Goal: Task Accomplishment & Management: Complete application form

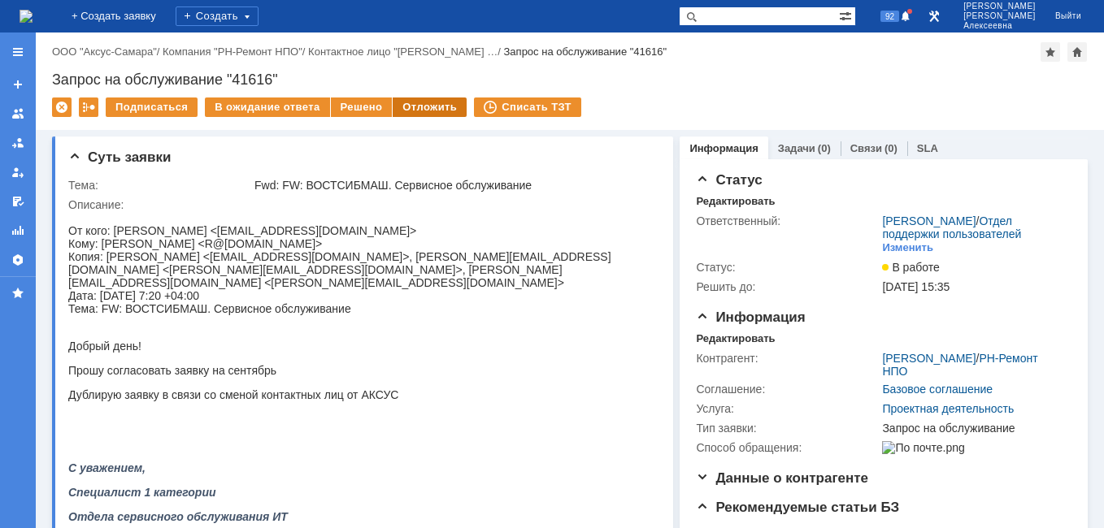
click at [410, 104] on div "Отложить" at bounding box center [430, 108] width 74 height 20
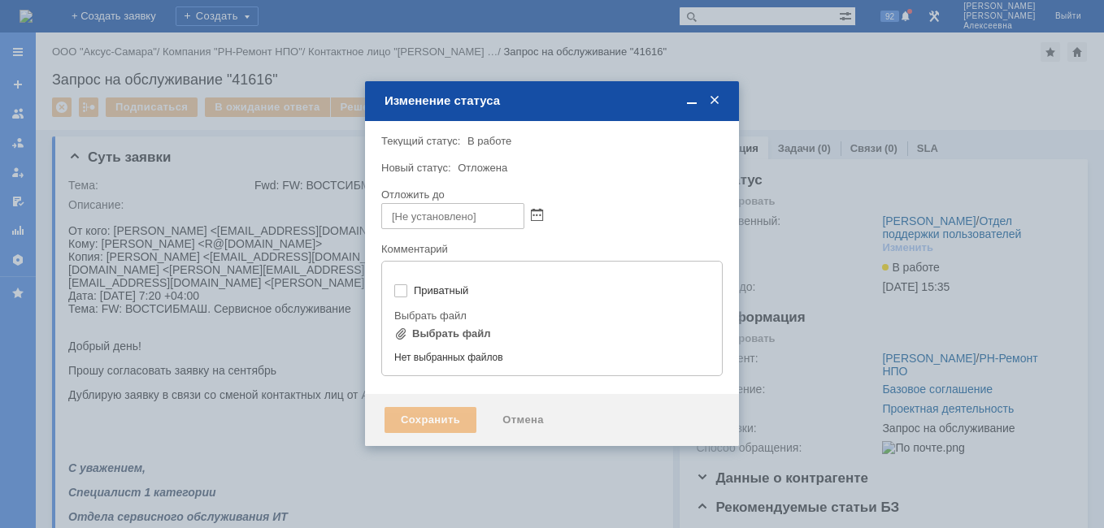
type input "[не указано]"
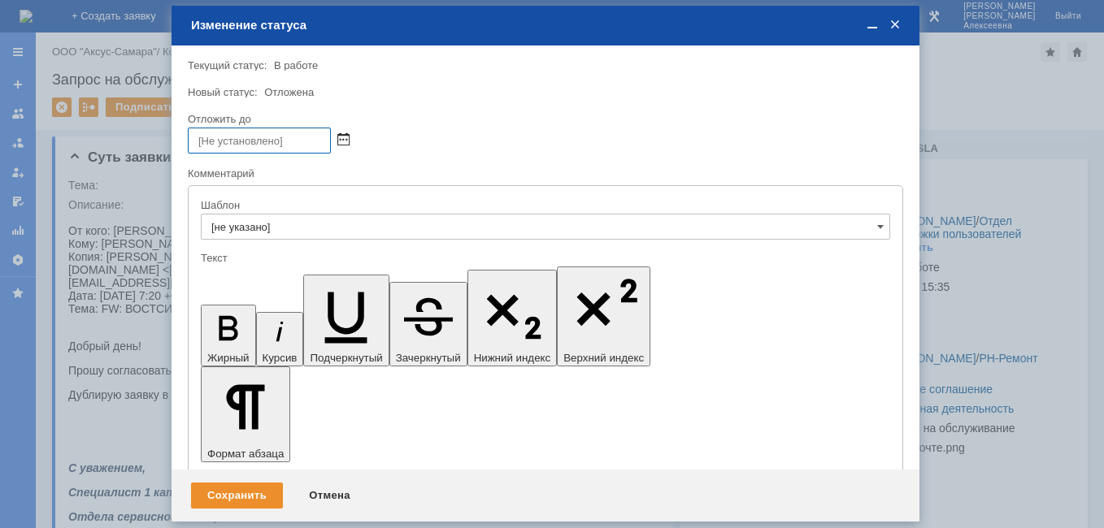
click at [345, 140] on span at bounding box center [343, 140] width 12 height 13
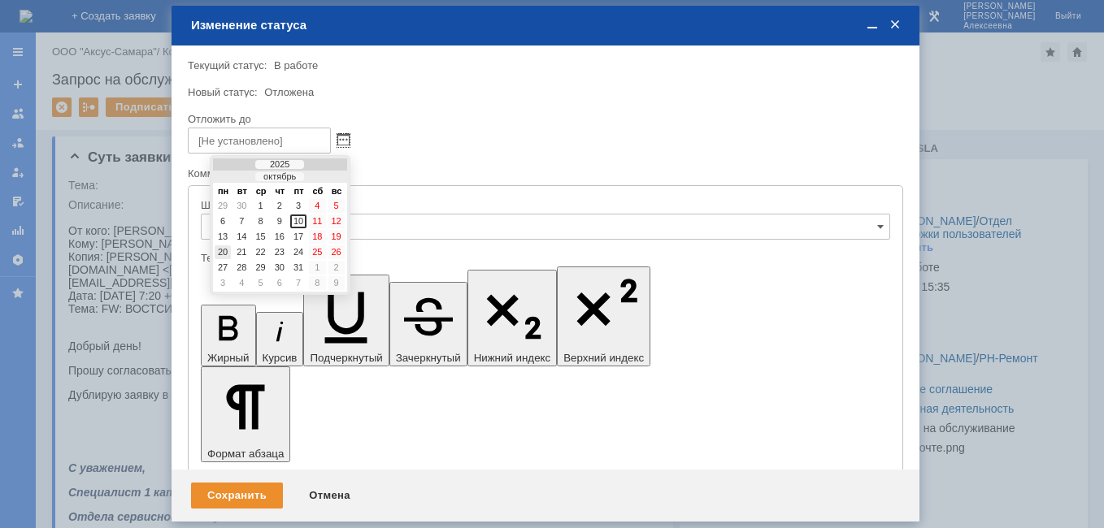
click at [223, 253] on div "20" at bounding box center [223, 252] width 16 height 14
type input "20.10.2025 16:15"
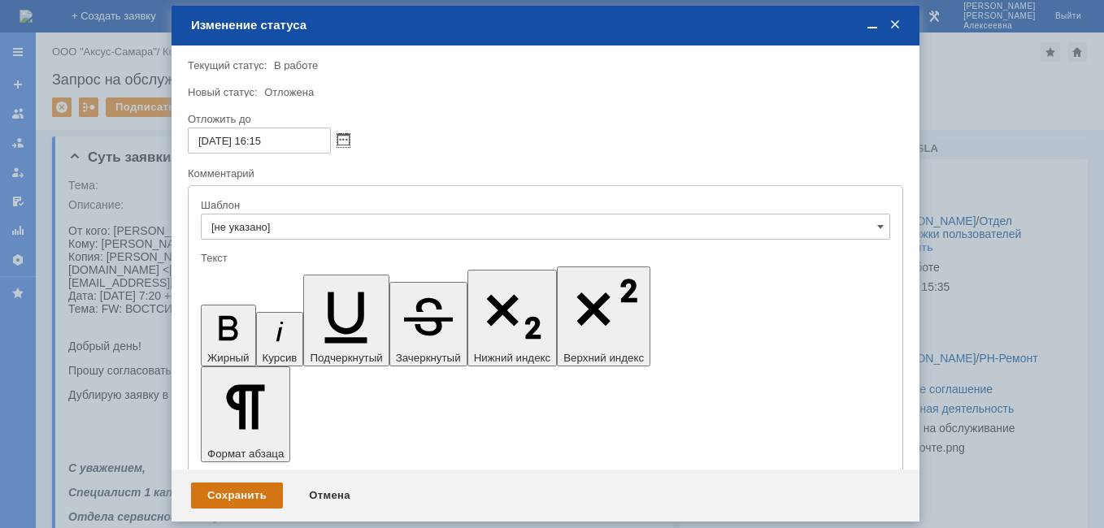
click at [225, 494] on div "Сохранить" at bounding box center [237, 496] width 92 height 26
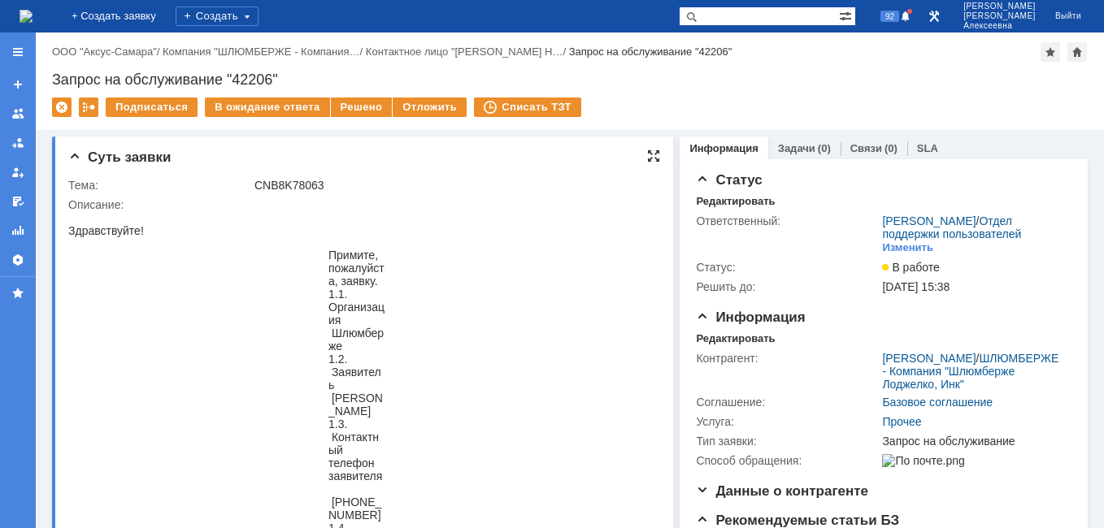
click at [647, 154] on div at bounding box center [653, 156] width 13 height 13
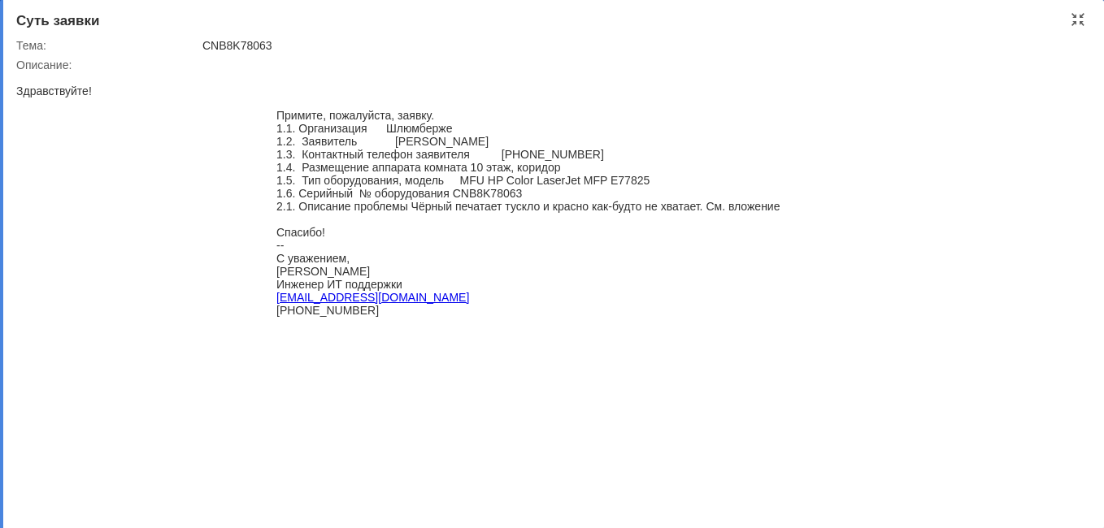
click at [657, 265] on div "С уважением," at bounding box center [527, 258] width 503 height 13
click at [1075, 20] on div at bounding box center [1077, 19] width 13 height 13
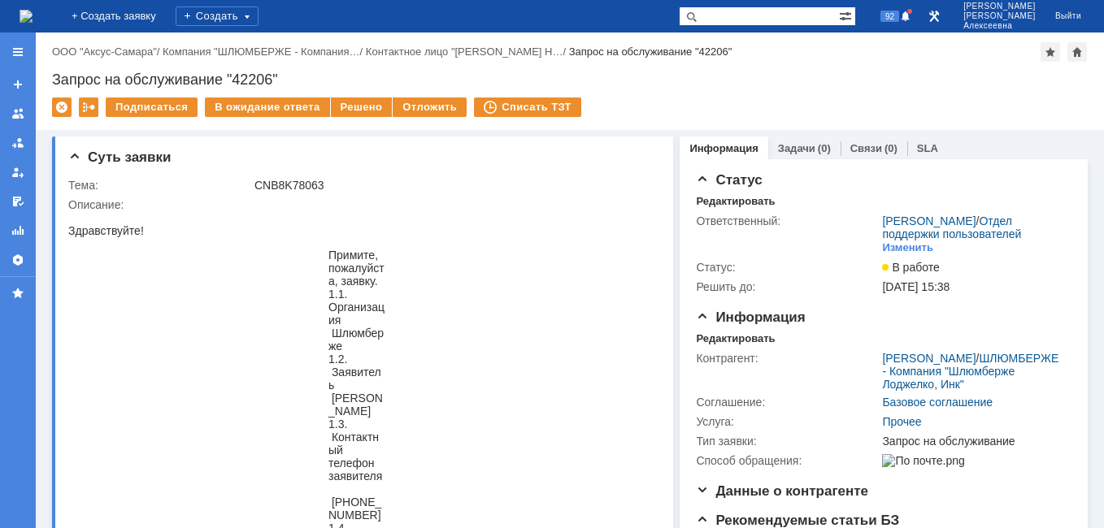
scroll to position [7, 0]
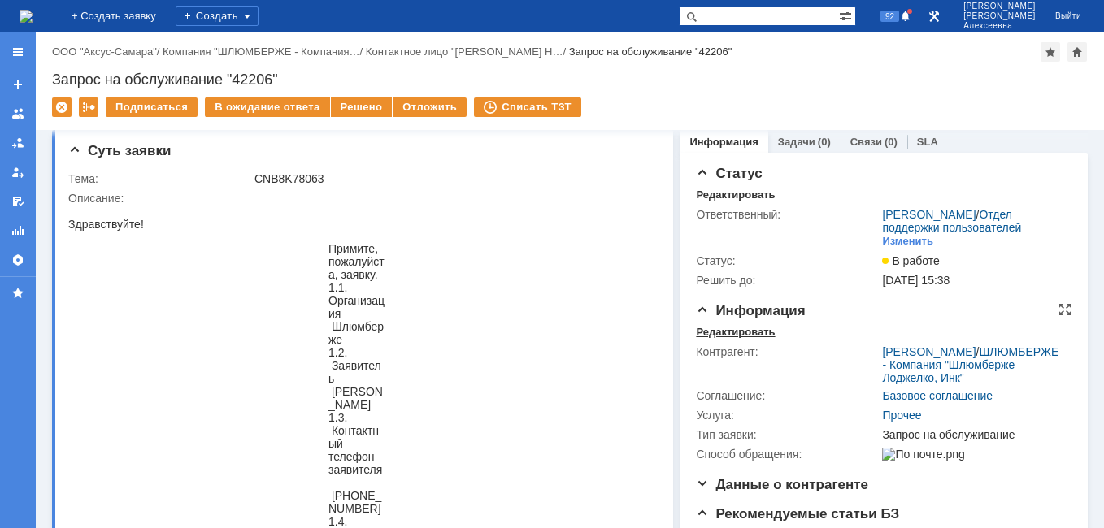
click at [711, 339] on div "Редактировать" at bounding box center [735, 332] width 79 height 13
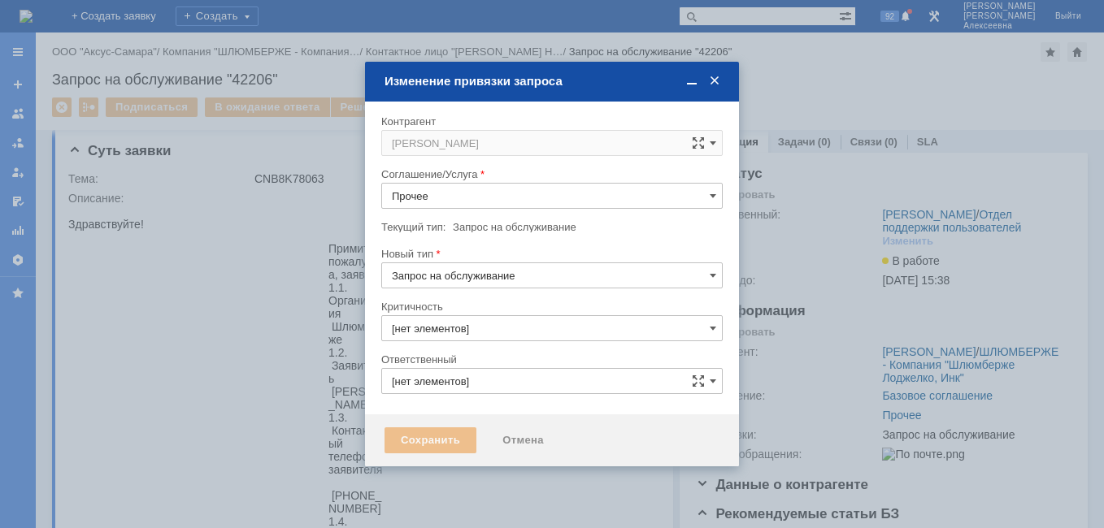
type input "3. Низкая"
type input "[не указано]"
type input "[PERSON_NAME]"
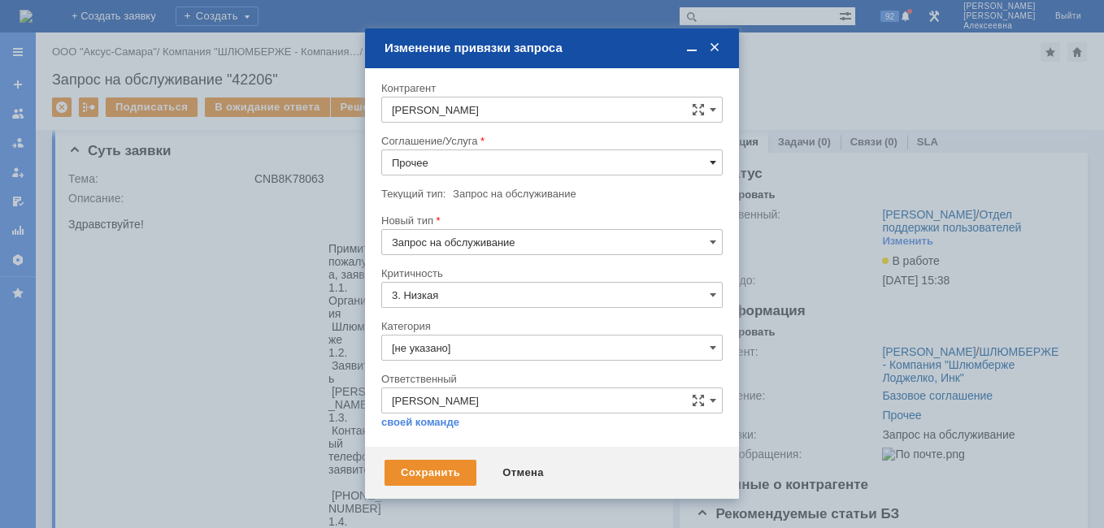
click at [713, 161] on span at bounding box center [712, 162] width 7 height 13
click at [461, 222] on span "ПТ_Диагностика" at bounding box center [552, 225] width 320 height 13
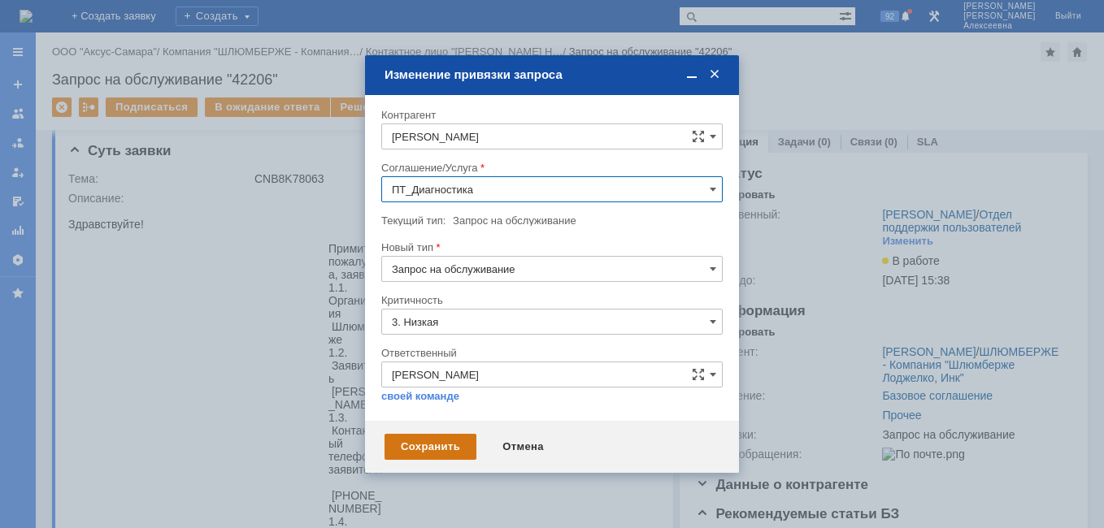
type input "ПТ_Диагностика"
click at [436, 435] on div "Сохранить" at bounding box center [430, 447] width 92 height 26
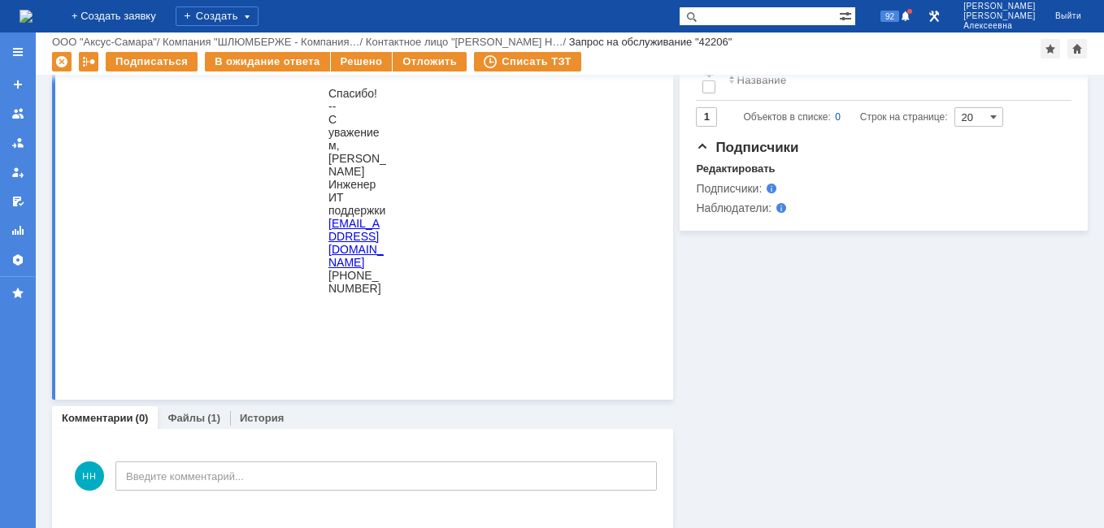
scroll to position [856, 0]
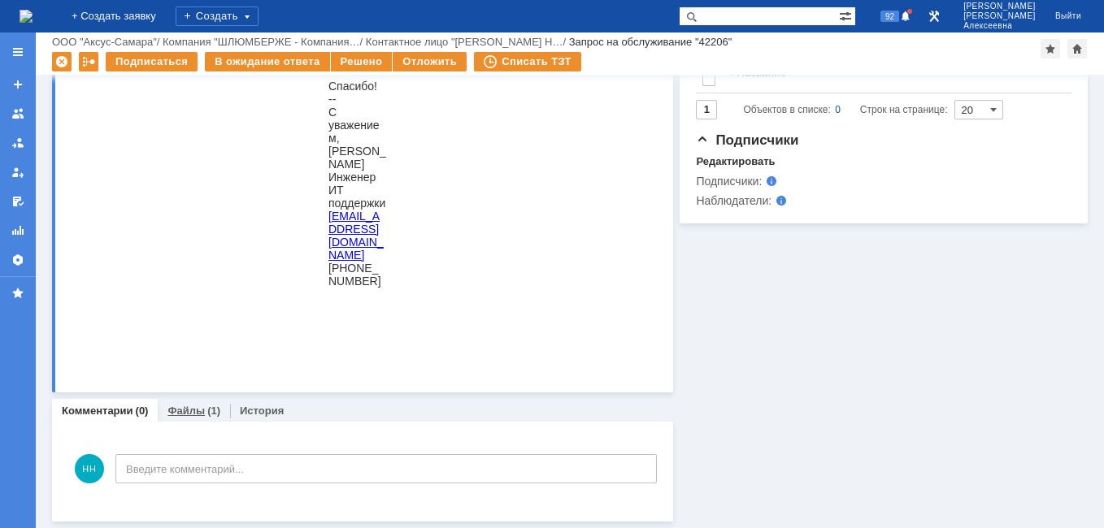
click at [199, 410] on link "Файлы" at bounding box center [185, 411] width 37 height 12
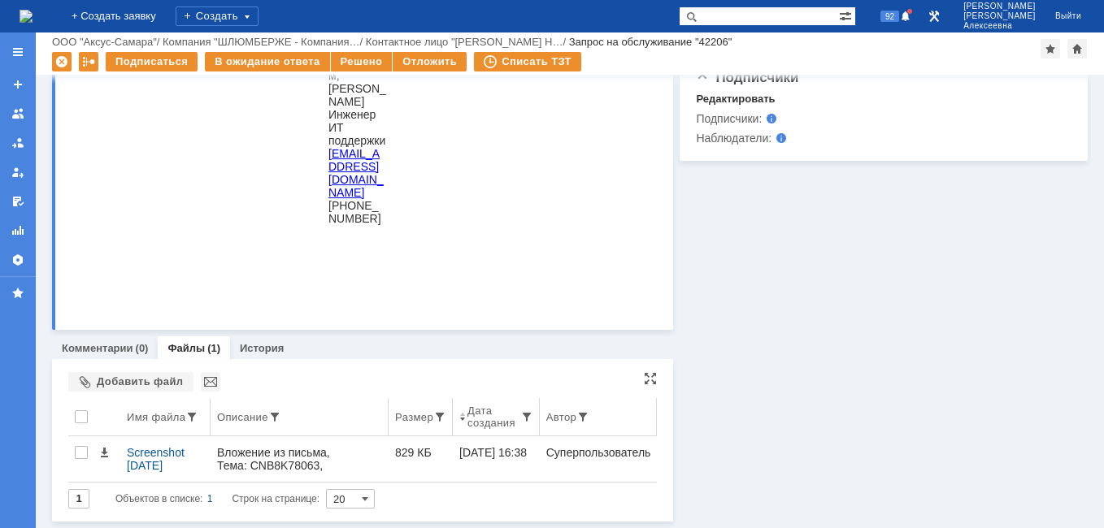
scroll to position [918, 0]
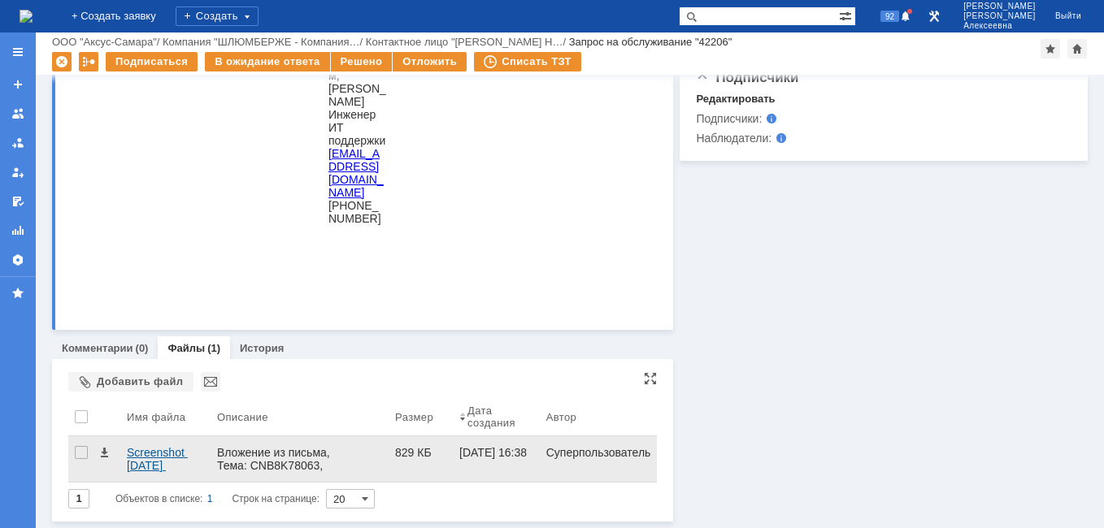
click at [142, 462] on div "Screenshot [DATE] 172515.png" at bounding box center [165, 459] width 77 height 26
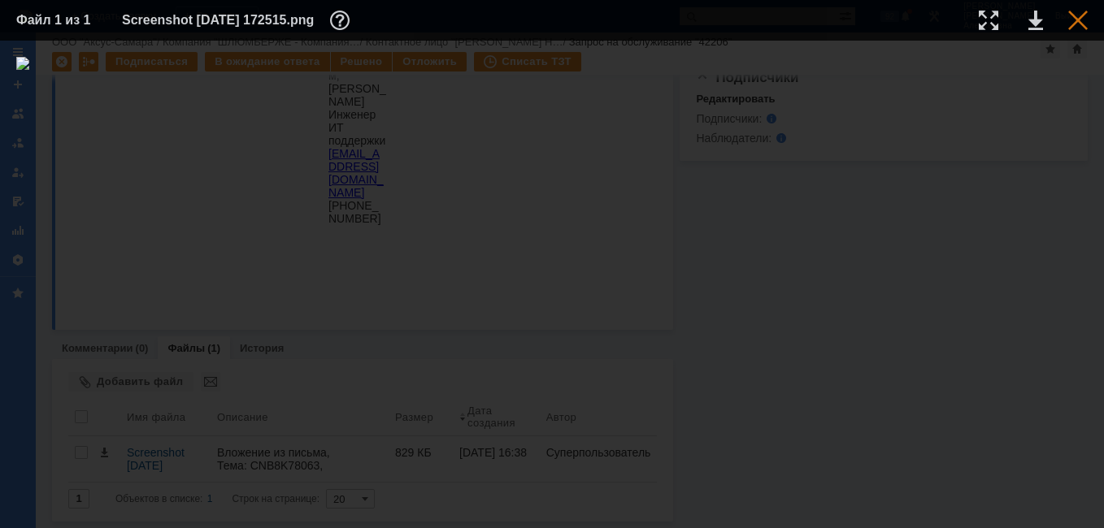
click at [1080, 19] on div at bounding box center [1078, 21] width 20 height 20
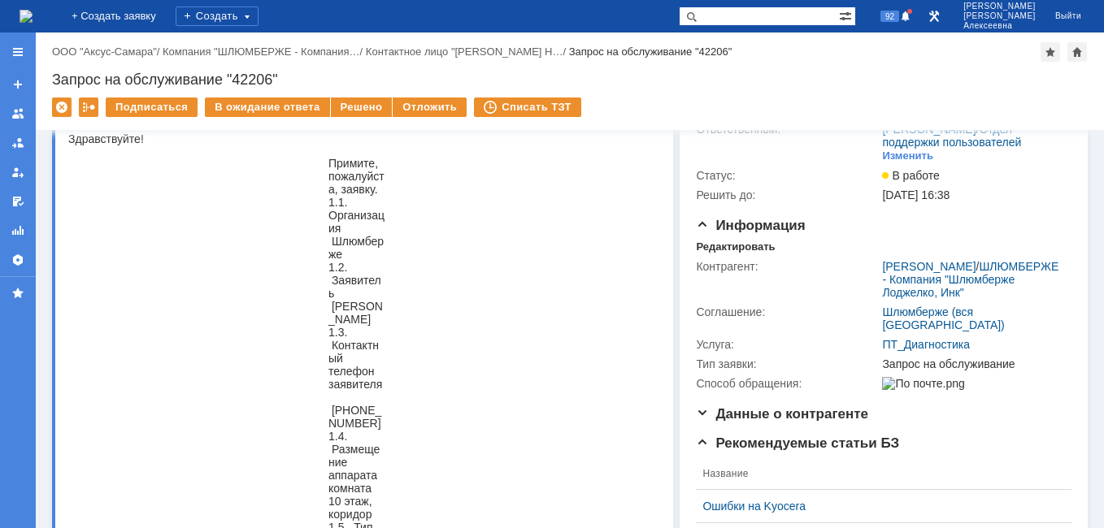
scroll to position [0, 0]
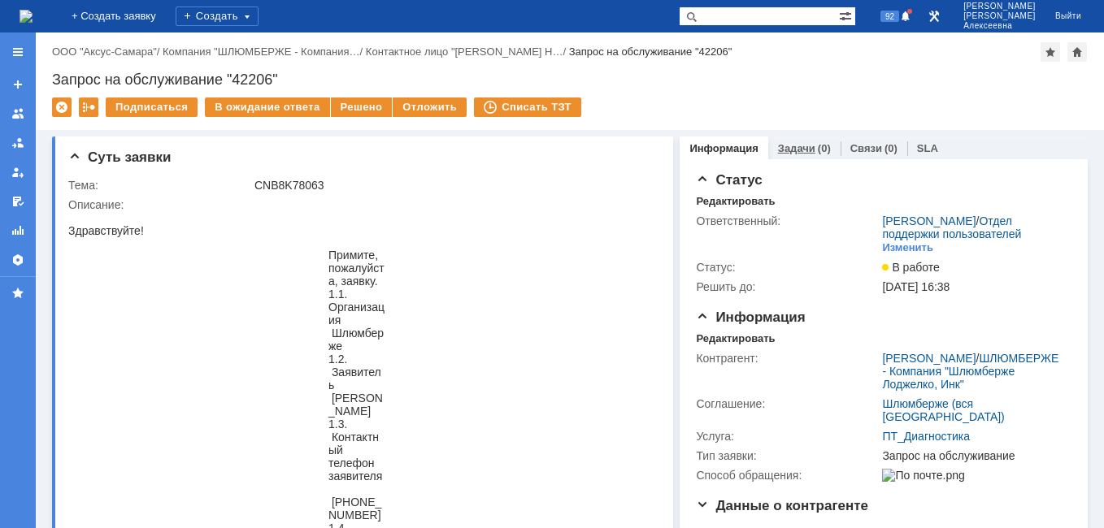
click at [785, 149] on link "Задачи" at bounding box center [796, 148] width 37 height 12
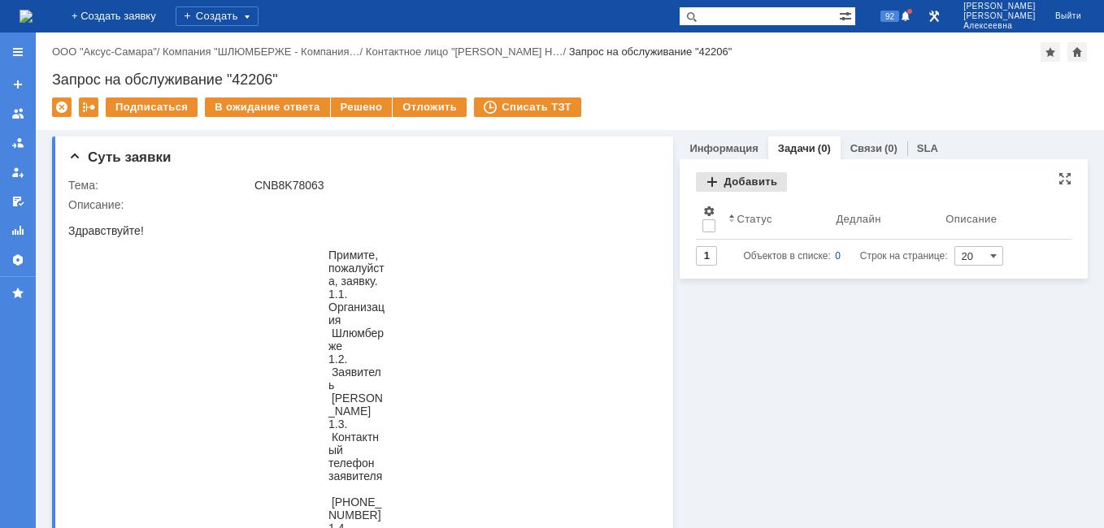
click at [737, 182] on div "Добавить" at bounding box center [741, 182] width 91 height 20
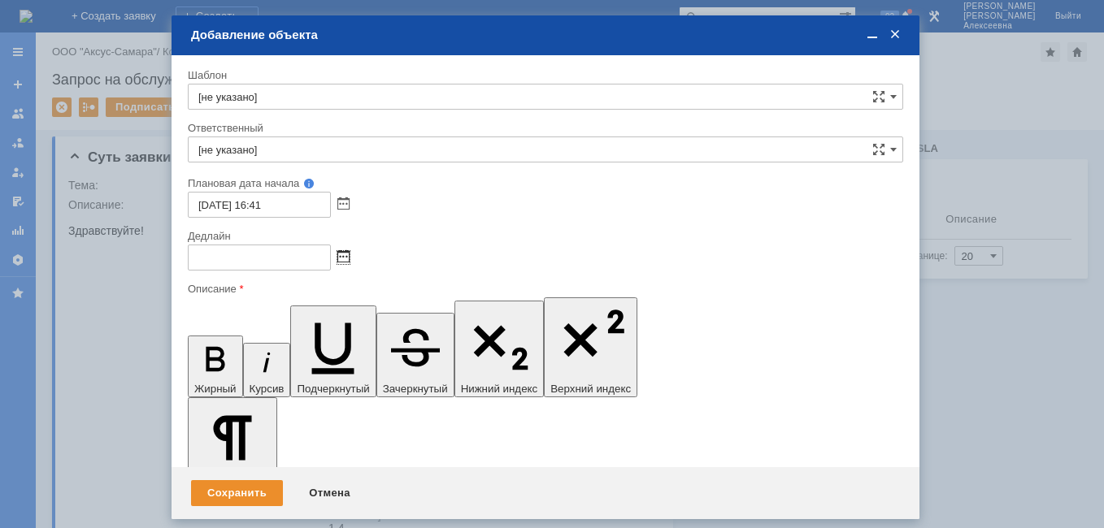
click at [345, 258] on span at bounding box center [343, 257] width 12 height 13
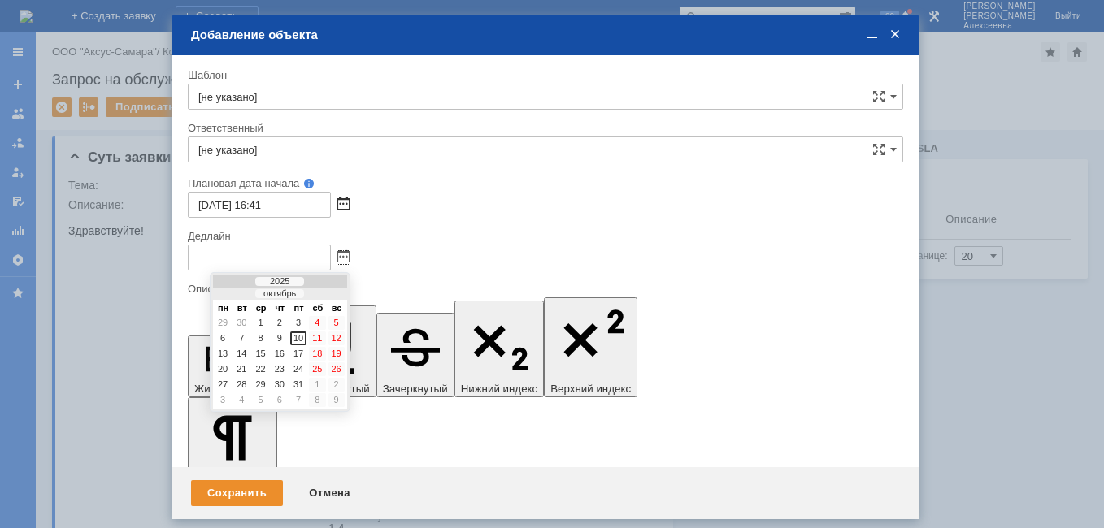
click at [342, 205] on span at bounding box center [343, 204] width 12 height 13
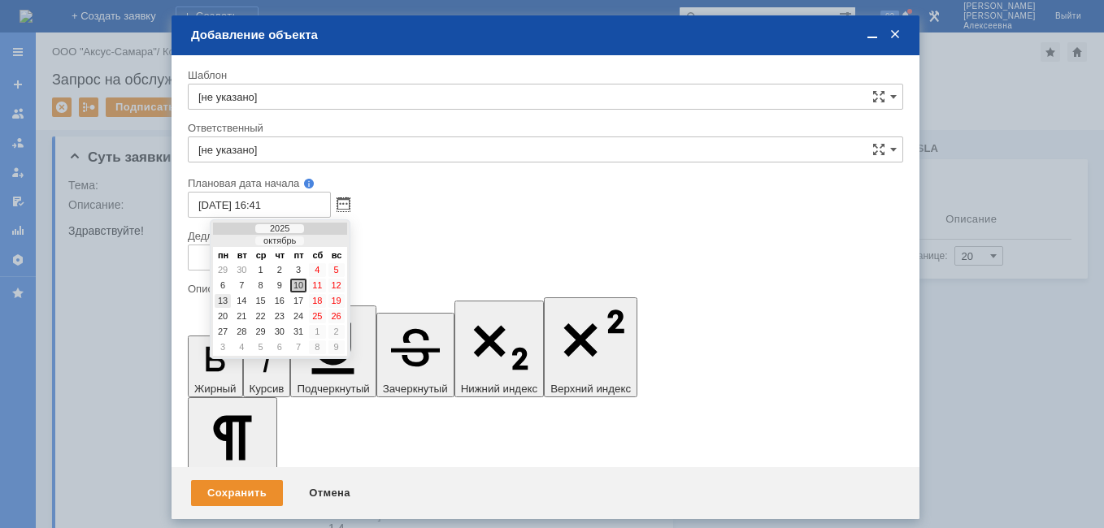
click at [224, 297] on div "13" at bounding box center [223, 301] width 16 height 14
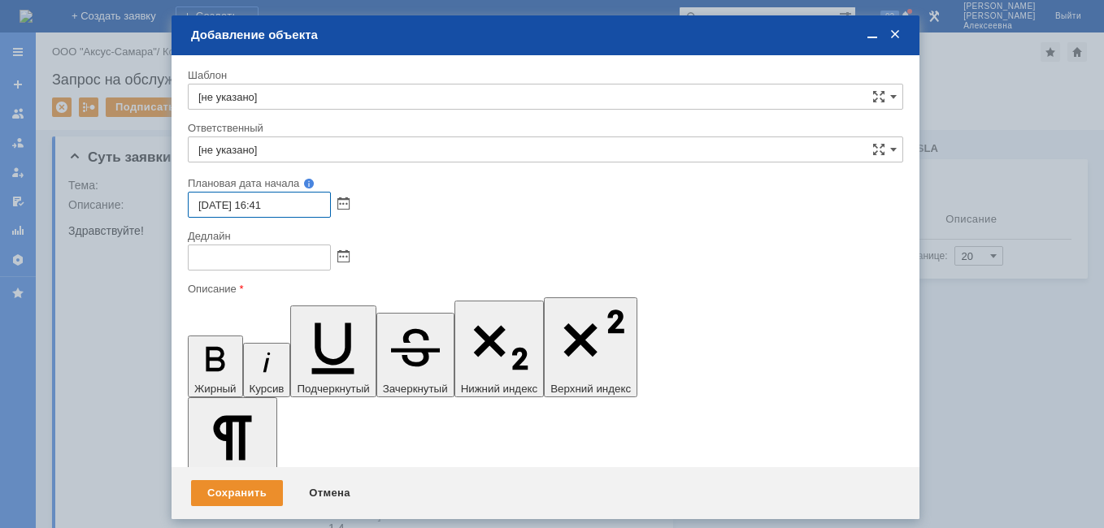
click at [263, 204] on input "[DATE] 16:41" at bounding box center [259, 205] width 143 height 26
click at [284, 206] on input "[DATE] 09:41" at bounding box center [259, 205] width 143 height 26
type input "[DATE] 09:00"
click at [342, 254] on span at bounding box center [343, 257] width 12 height 13
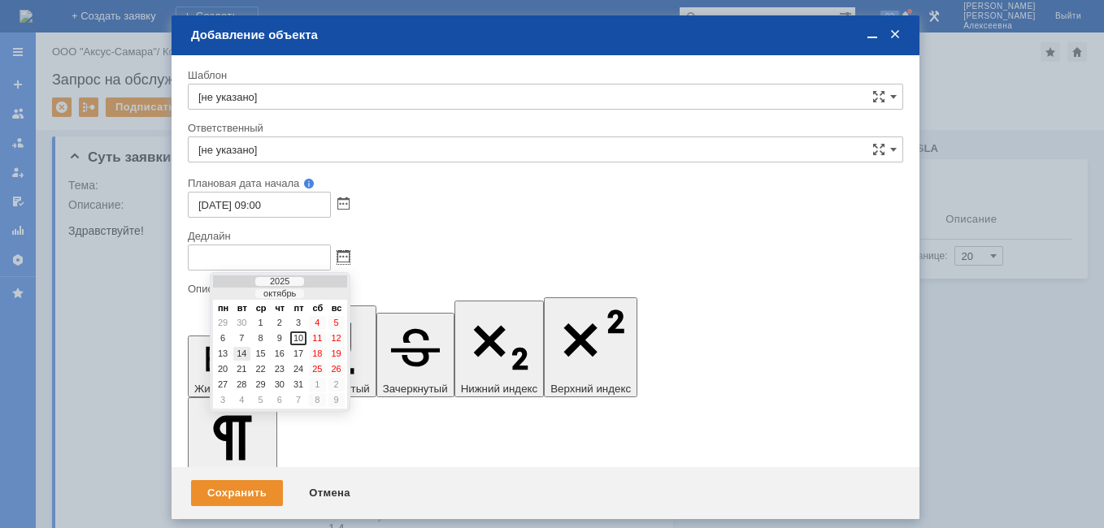
click at [243, 353] on div "14" at bounding box center [241, 354] width 16 height 14
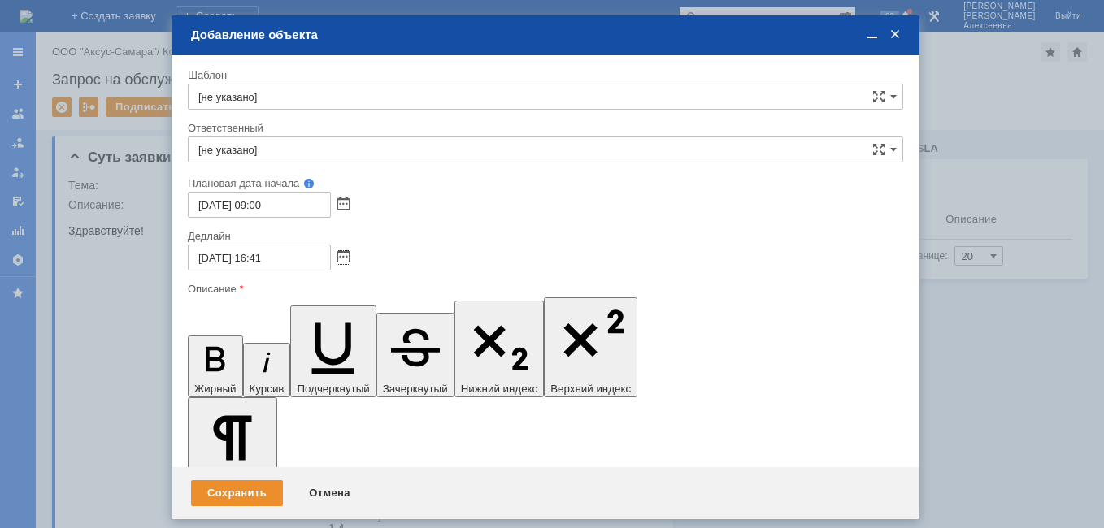
click at [284, 259] on input "[DATE] 16:41" at bounding box center [259, 258] width 143 height 26
type input "[DATE] 16:00"
click at [215, 154] on input "[не указано]" at bounding box center [545, 150] width 715 height 26
click at [292, 262] on div "[PERSON_NAME]" at bounding box center [545, 268] width 713 height 26
type input "[PERSON_NAME]"
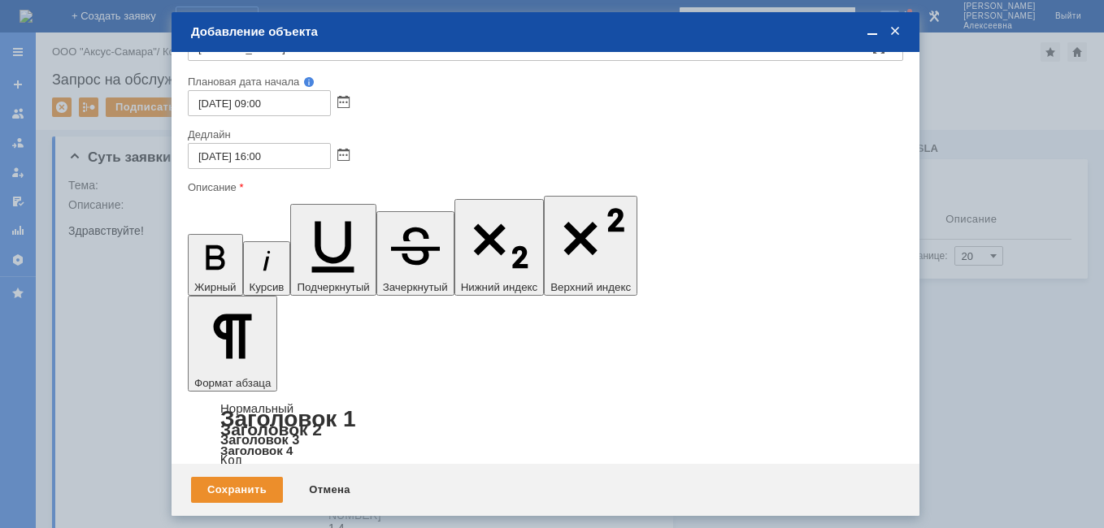
click at [870, 34] on span at bounding box center [872, 31] width 16 height 15
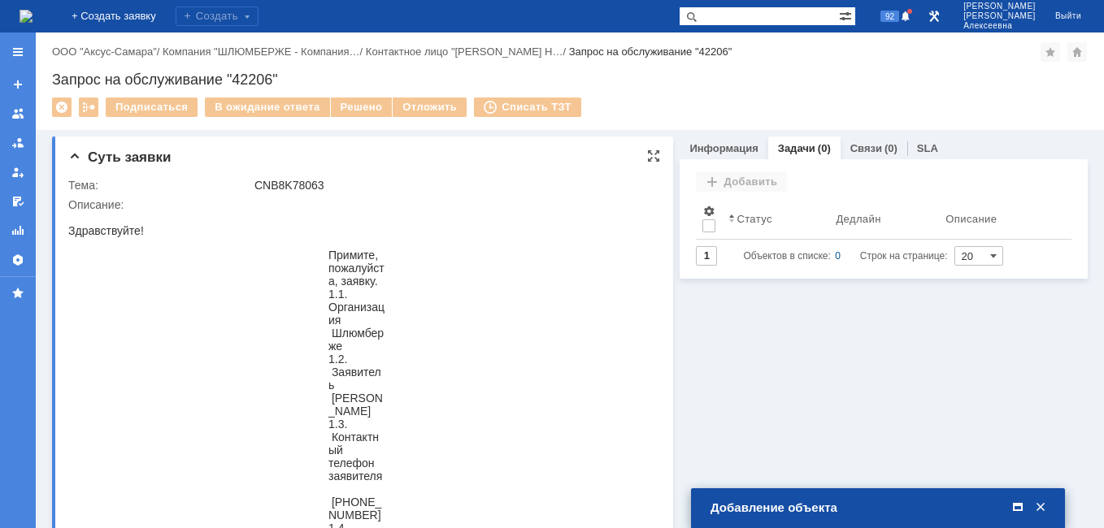
click at [648, 158] on div at bounding box center [653, 156] width 13 height 13
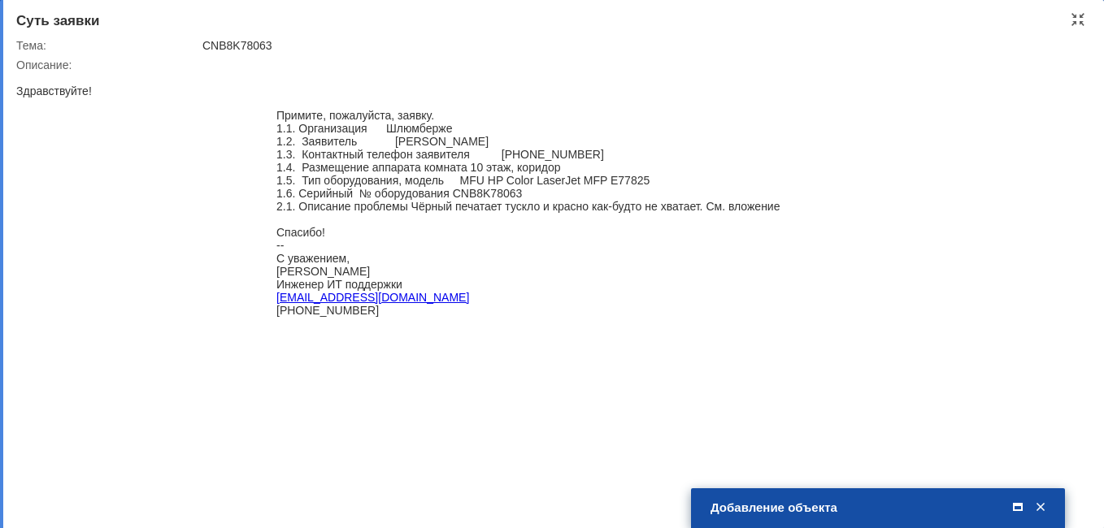
drag, startPoint x: 522, startPoint y: 199, endPoint x: 451, endPoint y: 193, distance: 70.9
click at [451, 193] on div "1.6. Серийный № оборудования CNB8K78063" at bounding box center [527, 193] width 503 height 13
copy div "CNB8K78063"
click at [1075, 20] on div at bounding box center [1077, 19] width 13 height 13
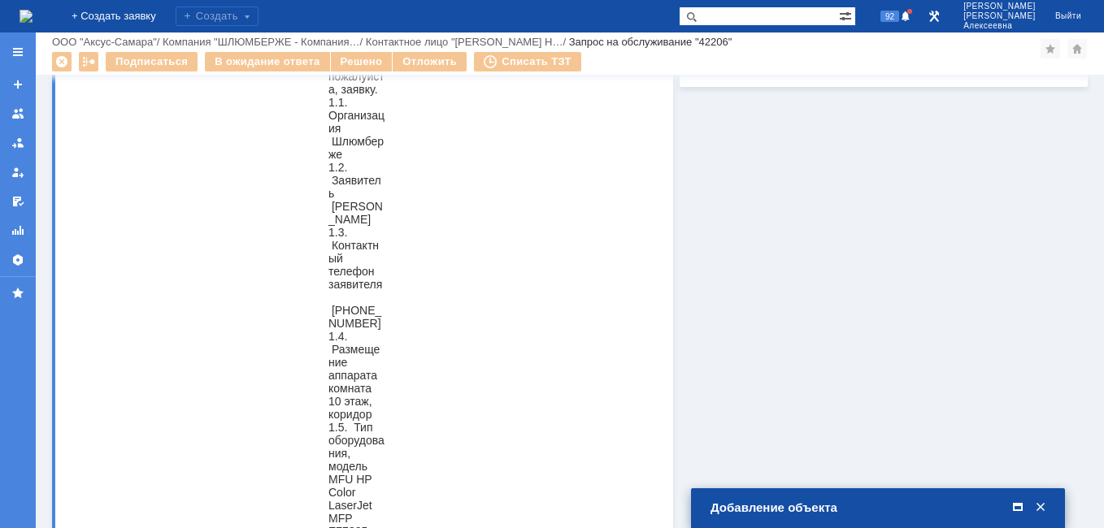
click at [1017, 507] on span at bounding box center [1017, 508] width 16 height 15
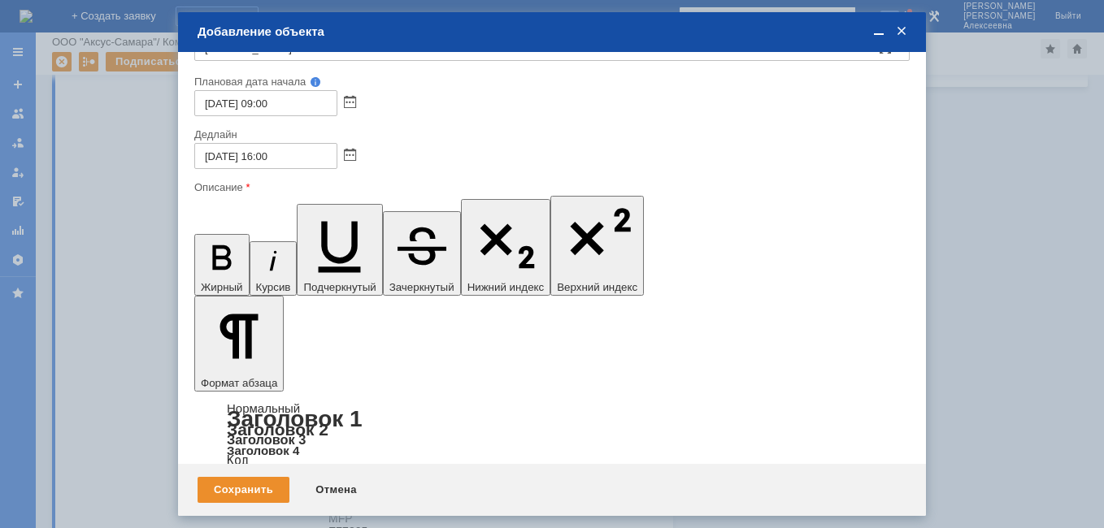
drag, startPoint x: 283, startPoint y: 4547, endPoint x: 212, endPoint y: 4539, distance: 71.1
drag, startPoint x: 202, startPoint y: 207, endPoint x: 347, endPoint y: 45, distance: 217.6
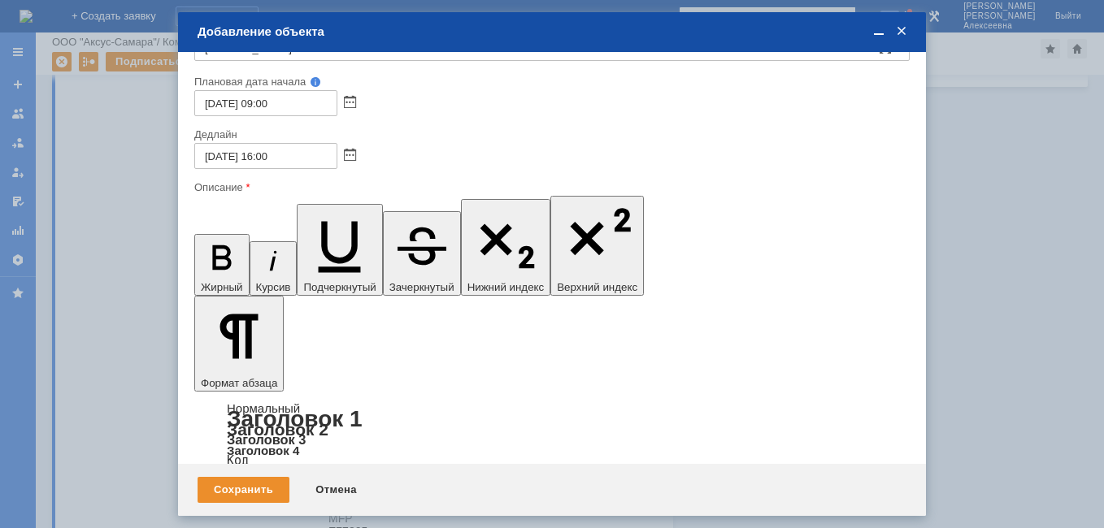
click at [212, 245] on icon "button" at bounding box center [221, 257] width 19 height 24
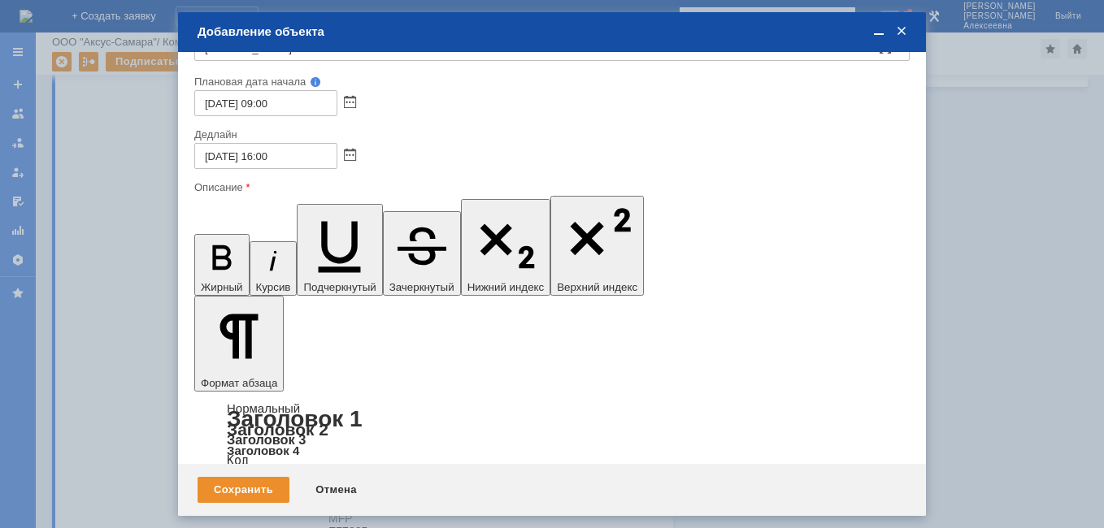
drag, startPoint x: 878, startPoint y: 30, endPoint x: 834, endPoint y: 76, distance: 63.8
click at [879, 30] on span at bounding box center [878, 31] width 16 height 15
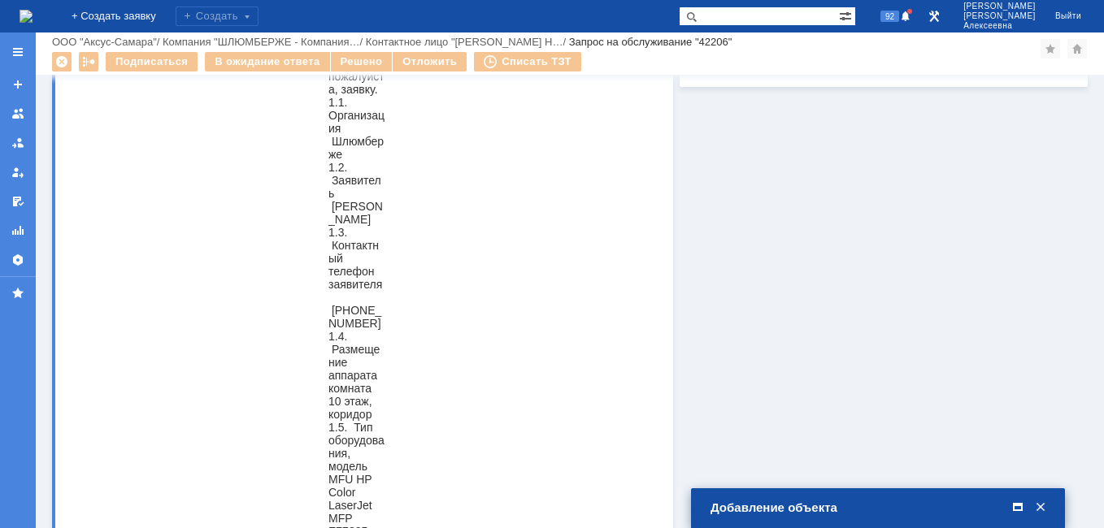
scroll to position [0, 0]
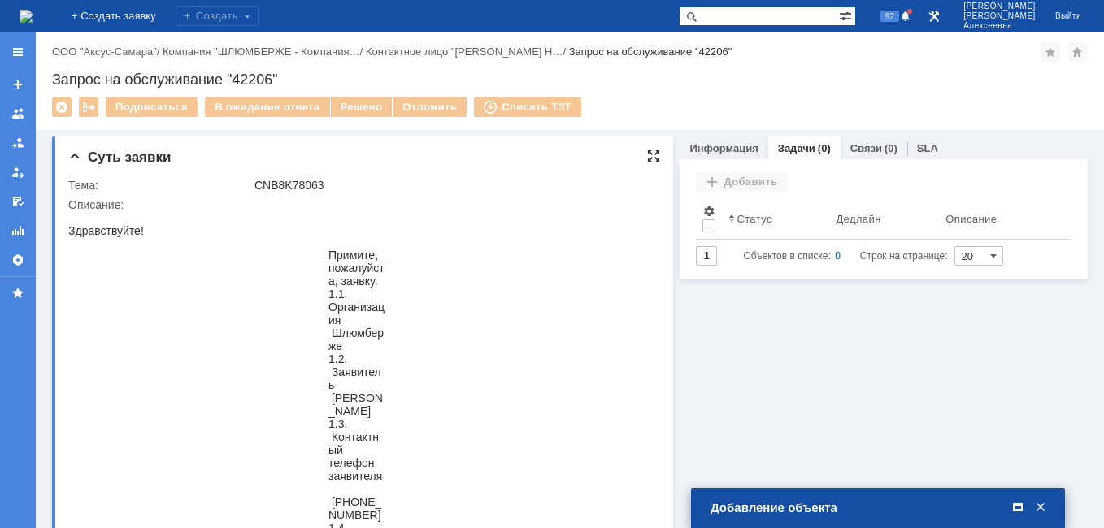
click at [647, 153] on div at bounding box center [653, 156] width 13 height 13
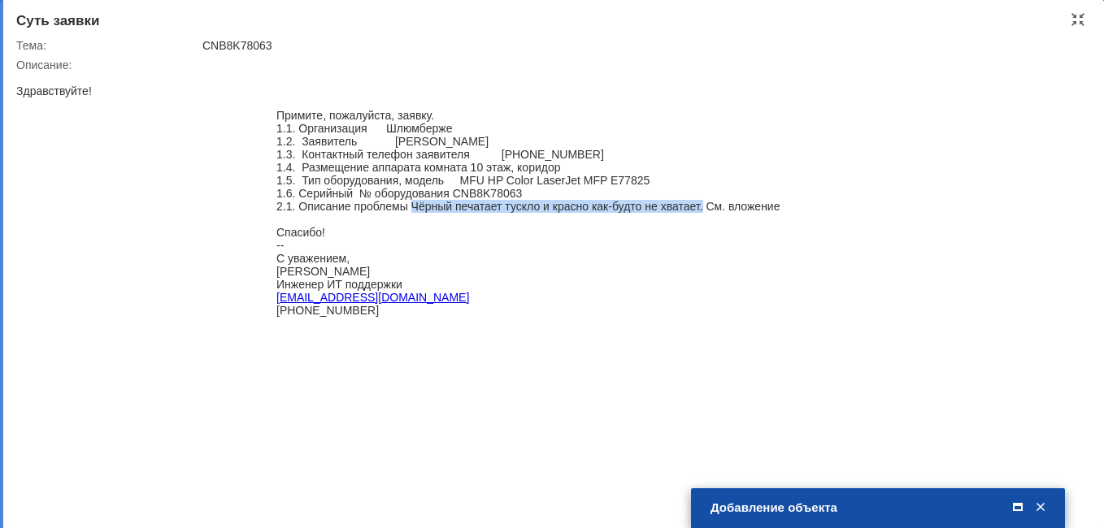
drag, startPoint x: 699, startPoint y: 215, endPoint x: 411, endPoint y: 214, distance: 287.7
click at [411, 214] on div "2.1. Описание проблемы Чёрный печатает тускло и красно как-будто не хватает. См…" at bounding box center [527, 213] width 503 height 26
copy div "Чёрный печатает тускло и красно как-будто не хватает."
click at [1017, 507] on span at bounding box center [1017, 508] width 16 height 15
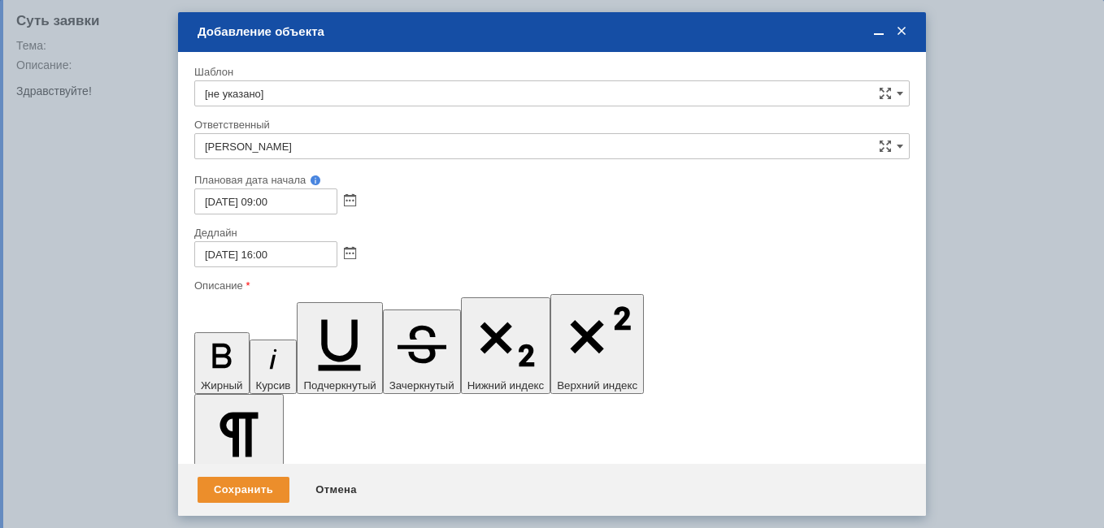
scroll to position [0, 0]
click at [240, 497] on div "Сохранить" at bounding box center [243, 490] width 92 height 26
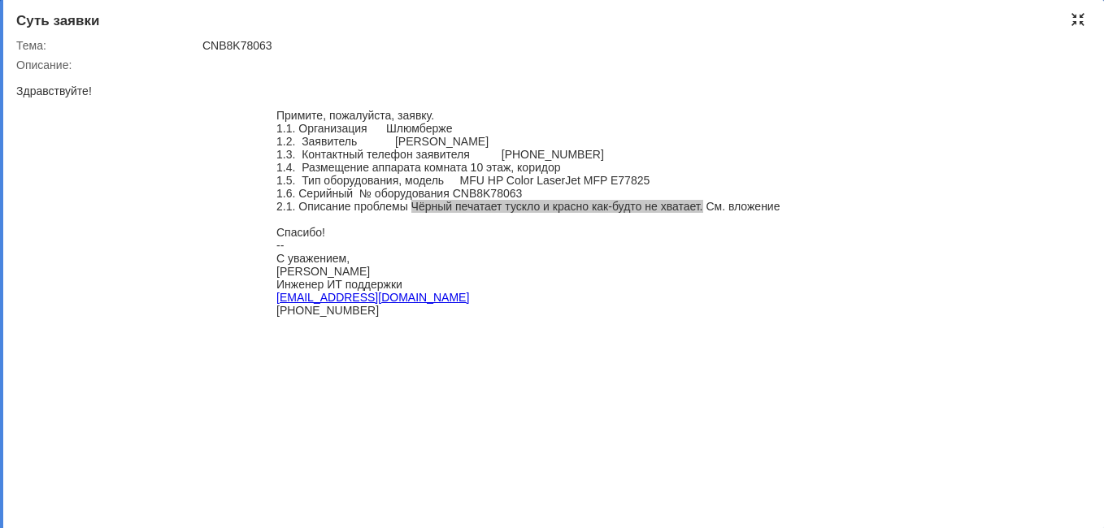
click at [1082, 20] on div at bounding box center [1077, 19] width 13 height 13
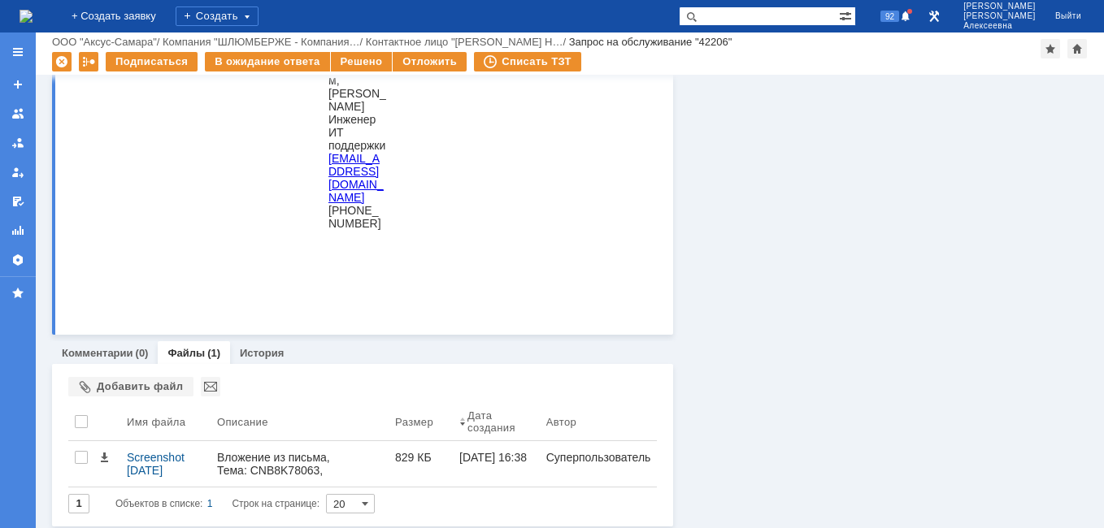
scroll to position [918, 0]
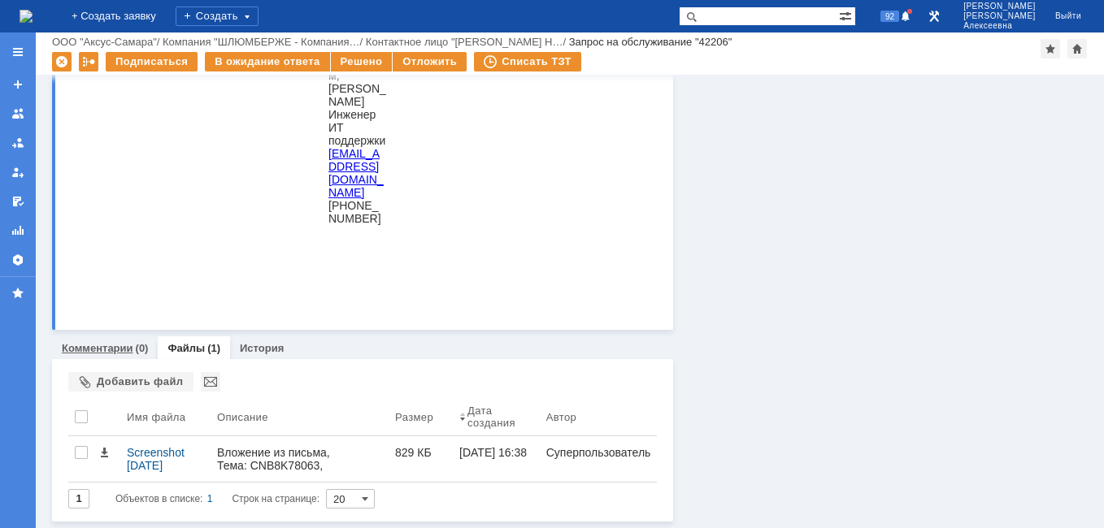
click at [85, 352] on link "Комментарии" at bounding box center [98, 348] width 72 height 12
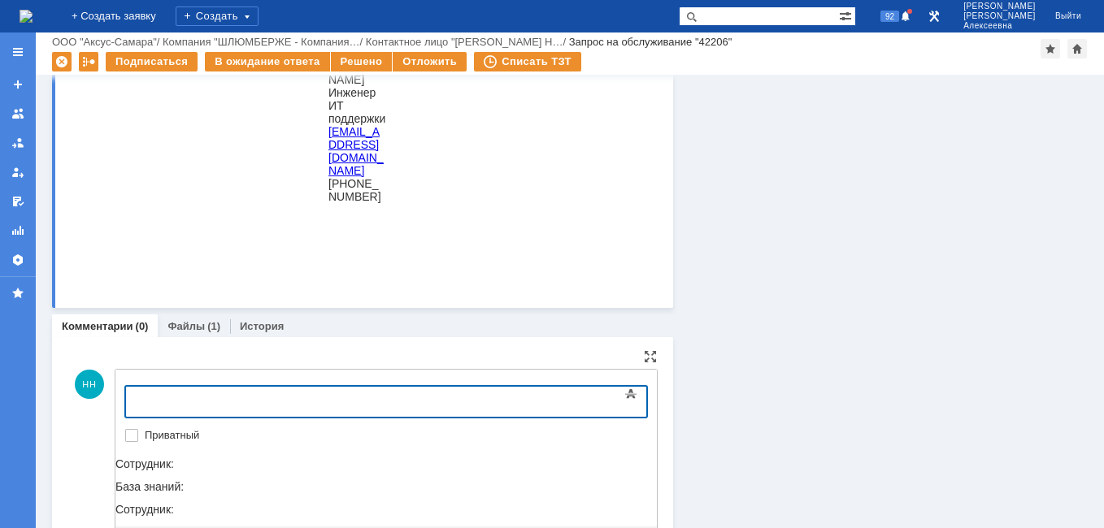
scroll to position [941, 0]
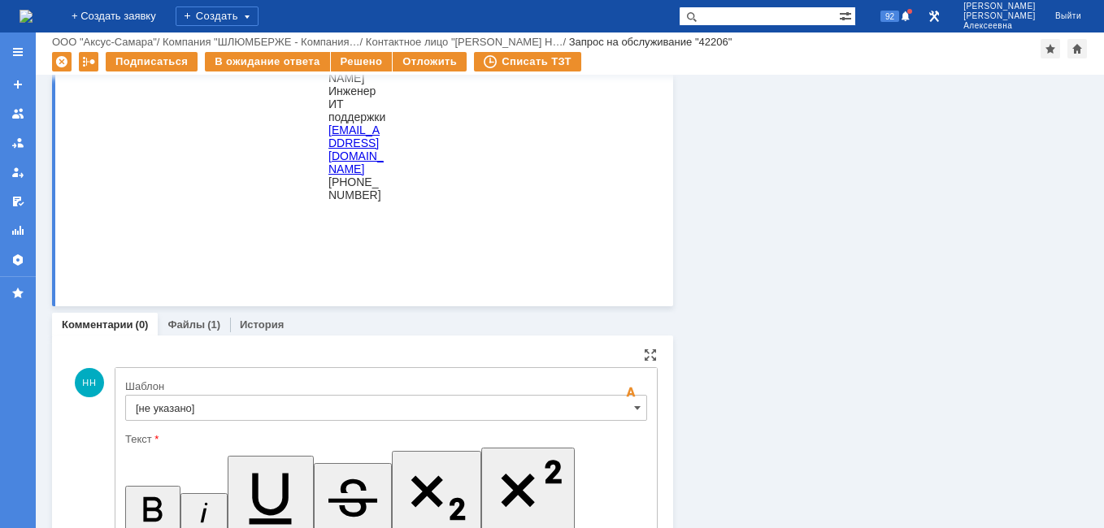
scroll to position [0, 0]
click at [622, 406] on input "[не указано]" at bounding box center [386, 408] width 522 height 26
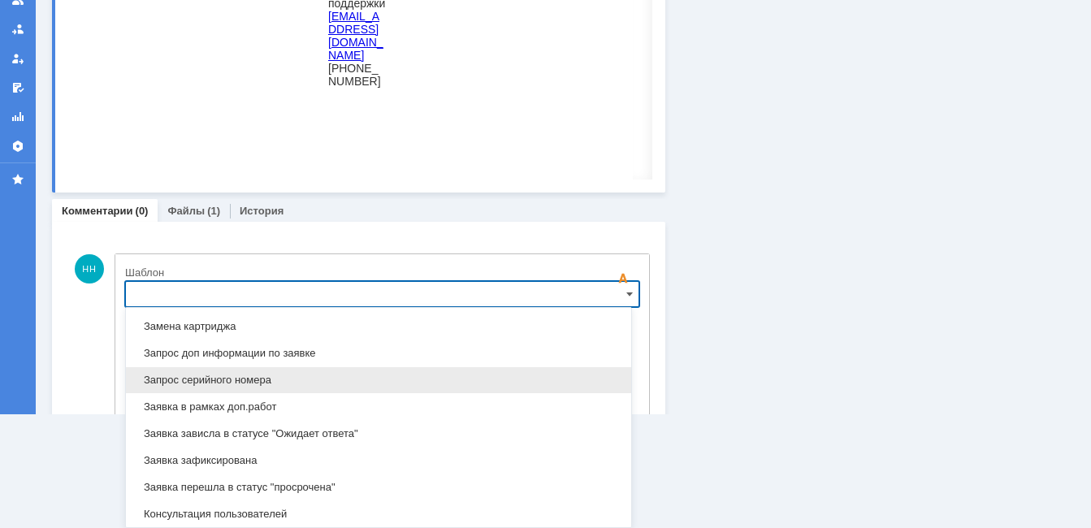
scroll to position [965, 0]
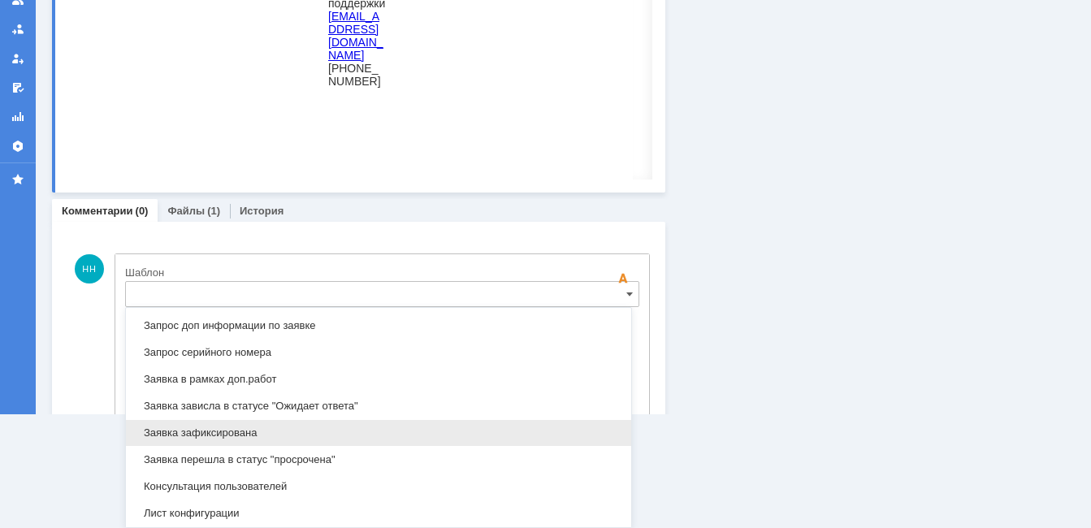
click at [226, 432] on span "Заявка зафиксирована" at bounding box center [379, 433] width 486 height 13
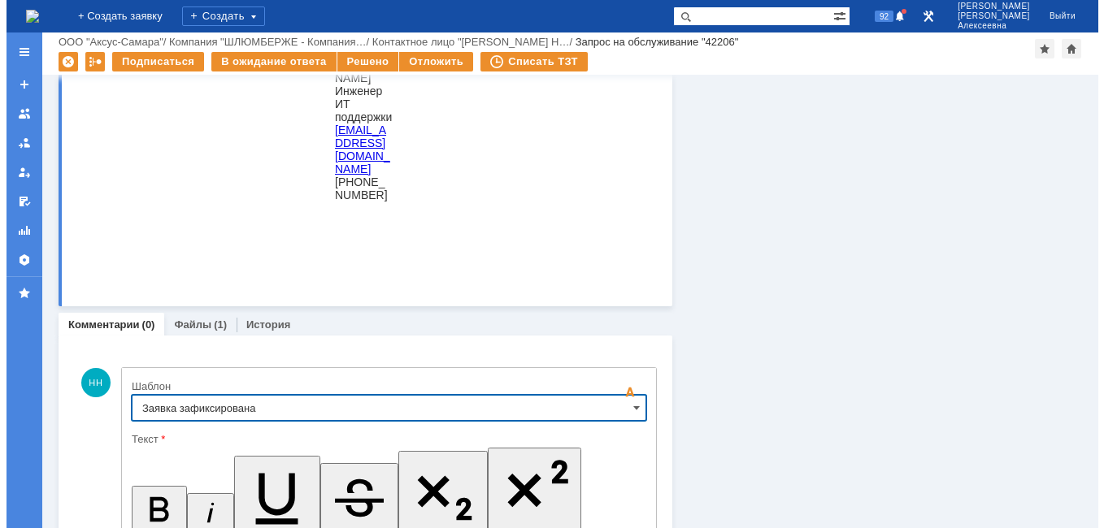
scroll to position [0, 0]
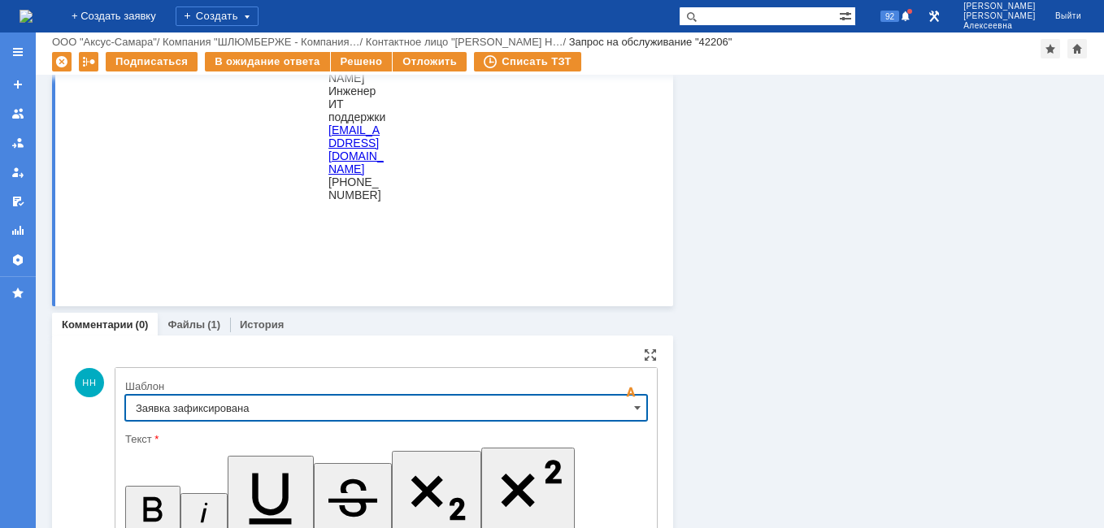
type input "Заявка зафиксирована"
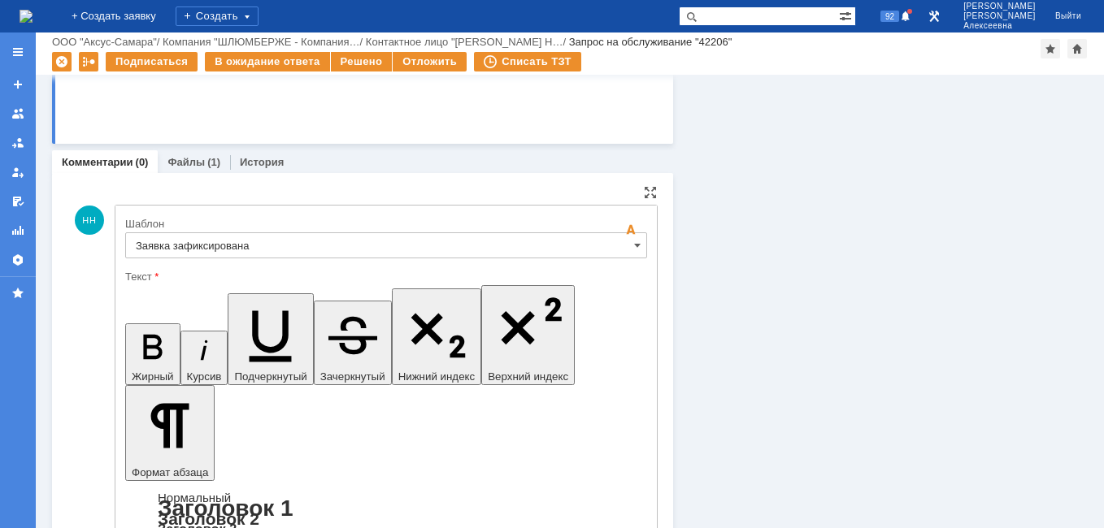
drag, startPoint x: 447, startPoint y: 4023, endPoint x: 157, endPoint y: 4021, distance: 290.1
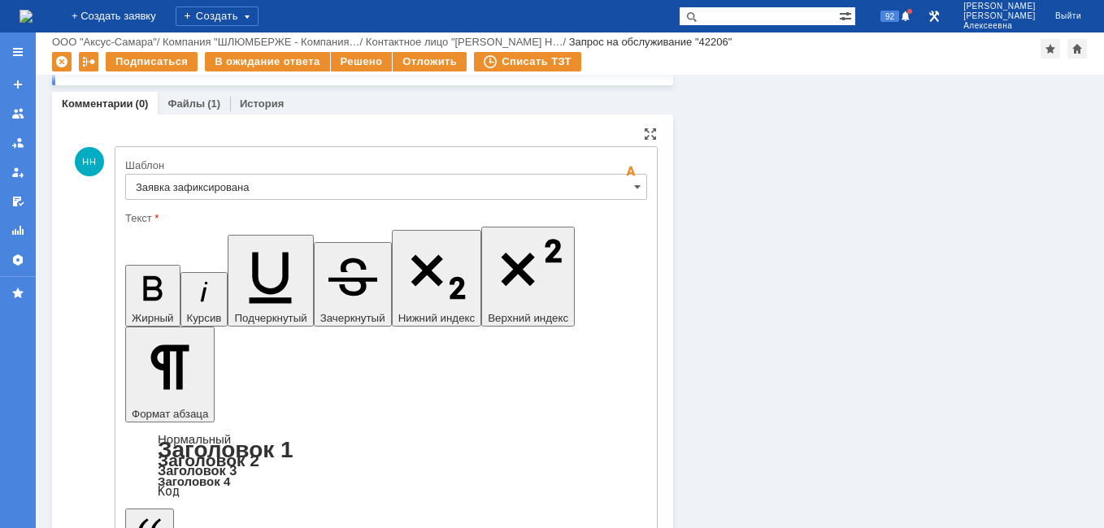
scroll to position [1229, 0]
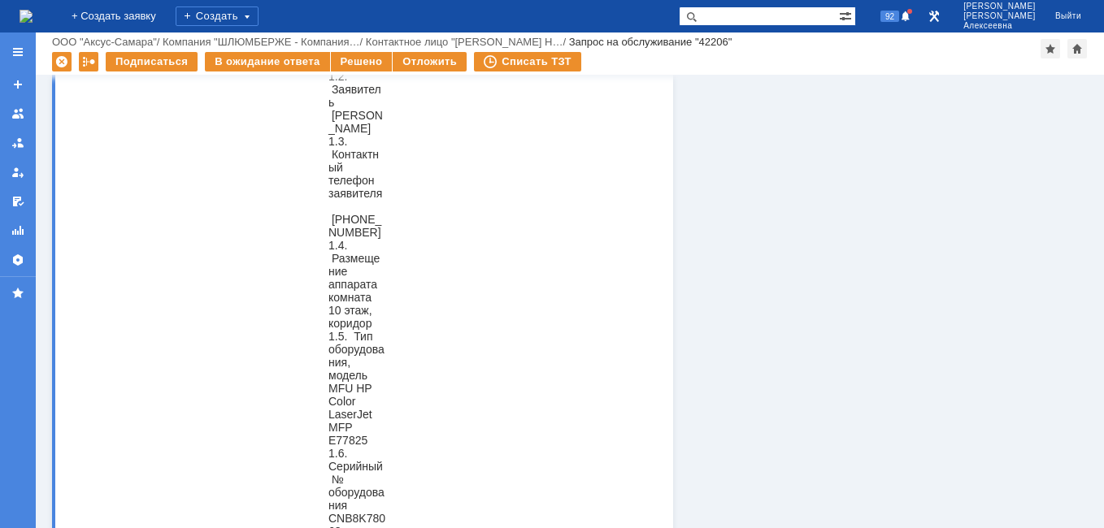
scroll to position [0, 0]
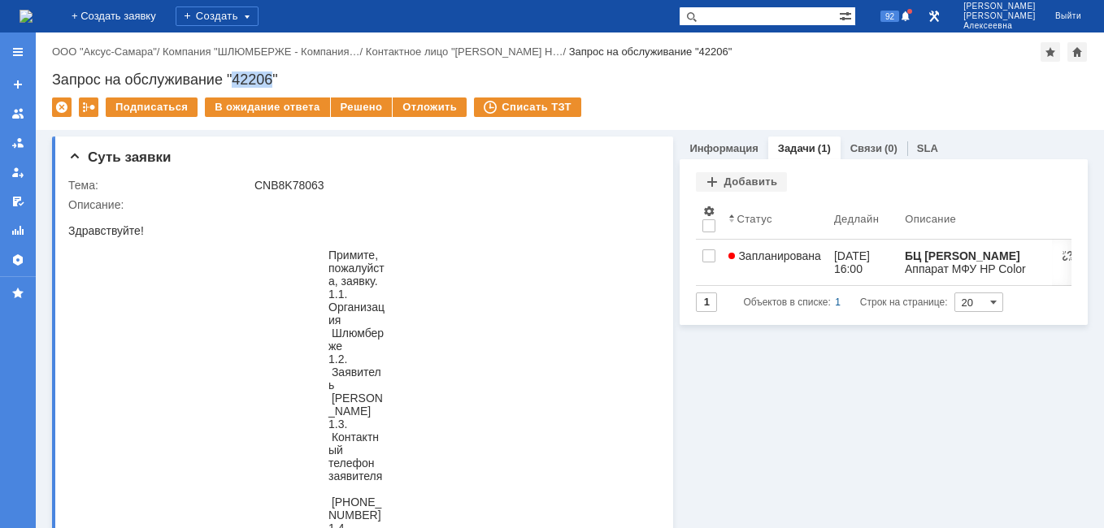
drag, startPoint x: 274, startPoint y: 80, endPoint x: 236, endPoint y: 72, distance: 38.9
click at [236, 72] on div "Запрос на обслуживание "42206"" at bounding box center [569, 80] width 1035 height 16
copy div "42206"
